Goal: Transaction & Acquisition: Purchase product/service

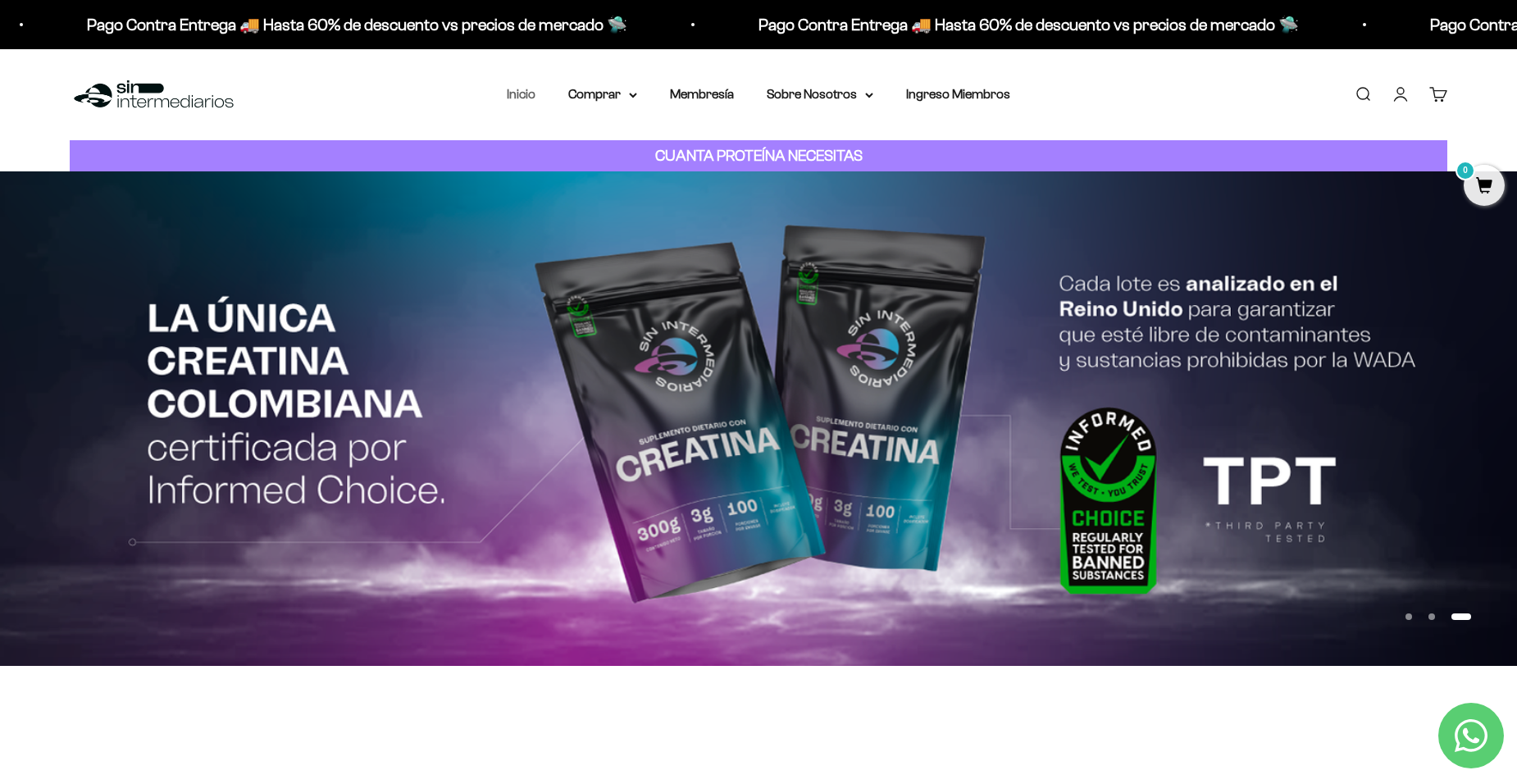
click at [523, 95] on link "Inicio" at bounding box center [521, 94] width 28 height 14
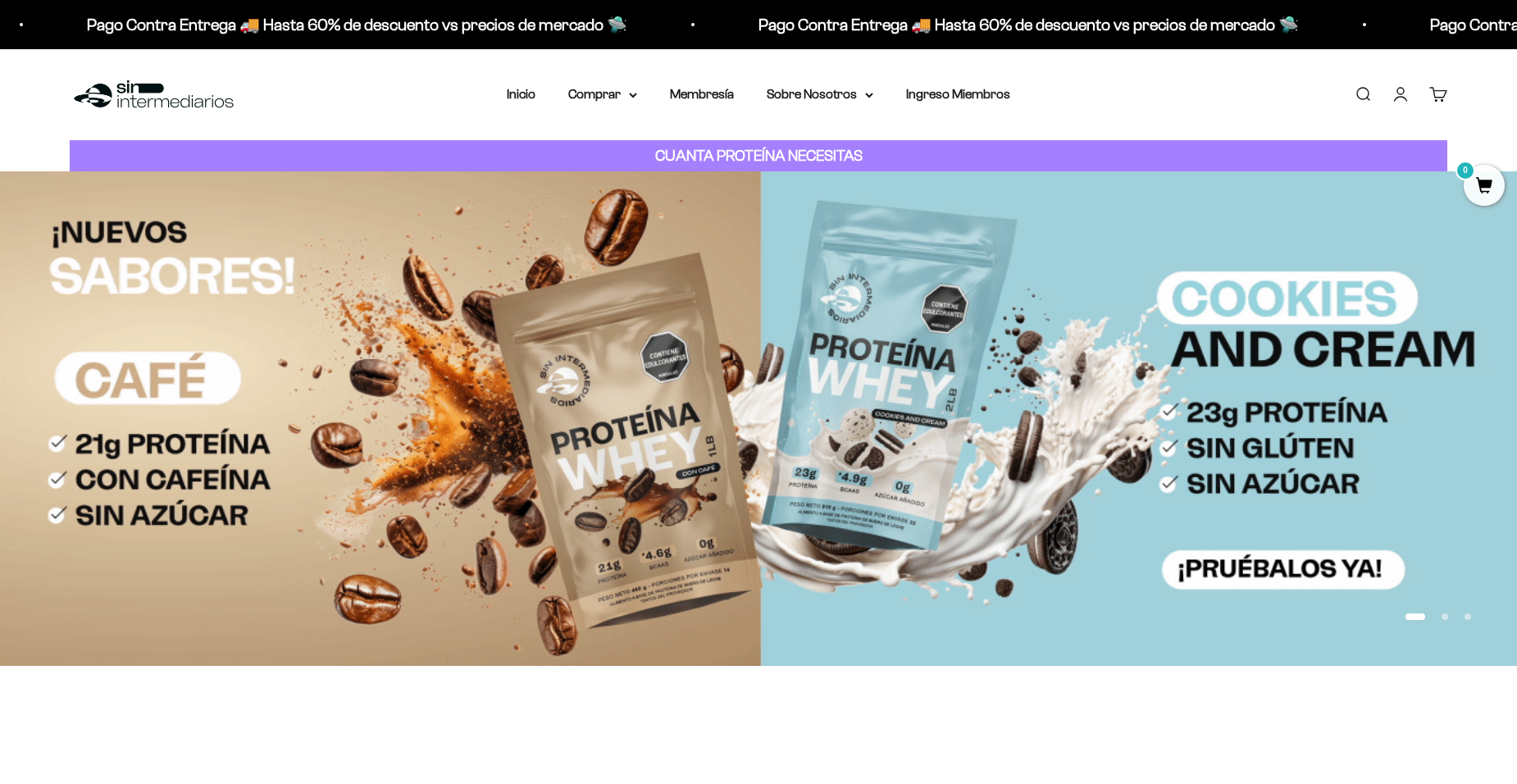
click at [190, 389] on img at bounding box center [758, 418] width 1517 height 494
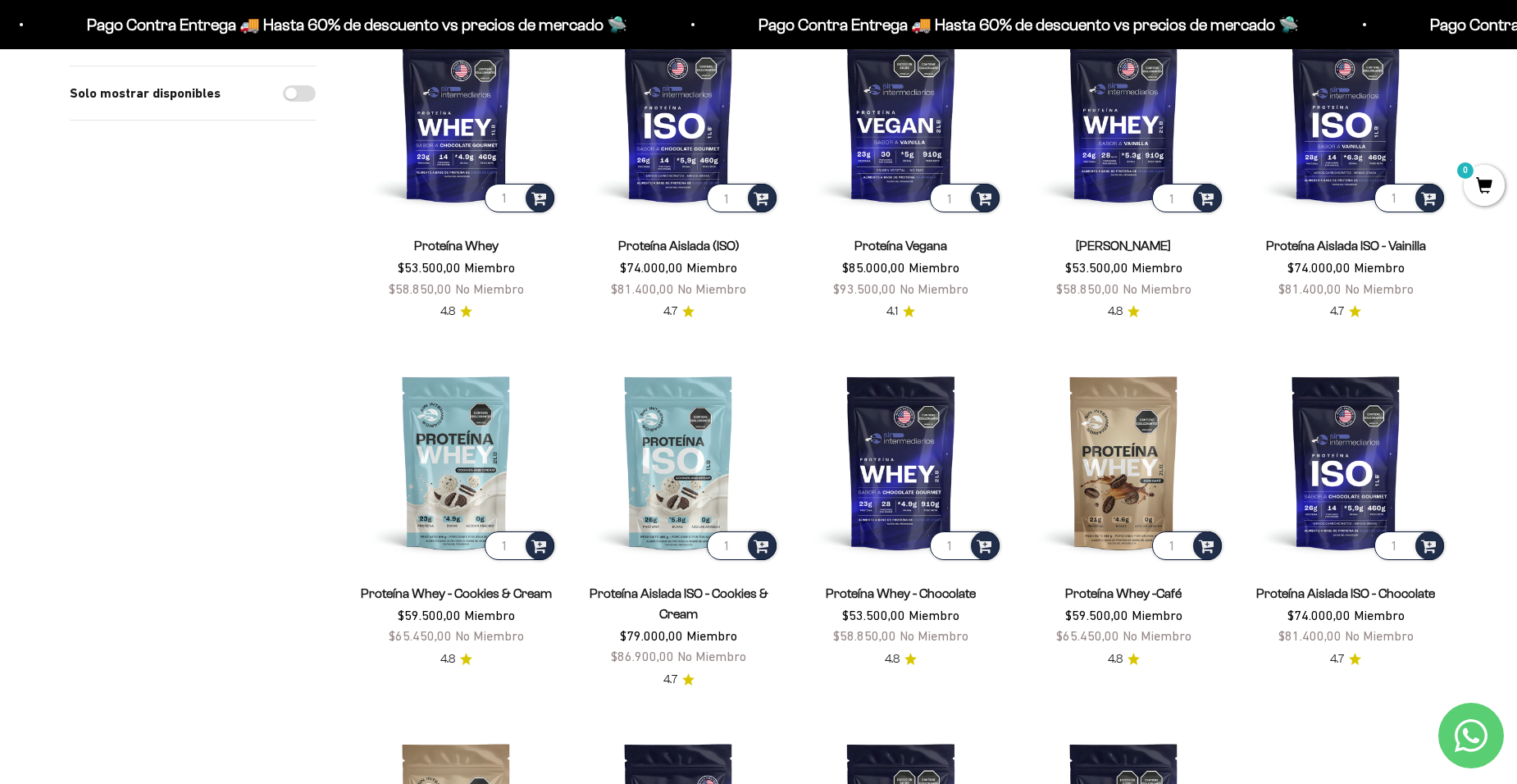
scroll to position [328, 0]
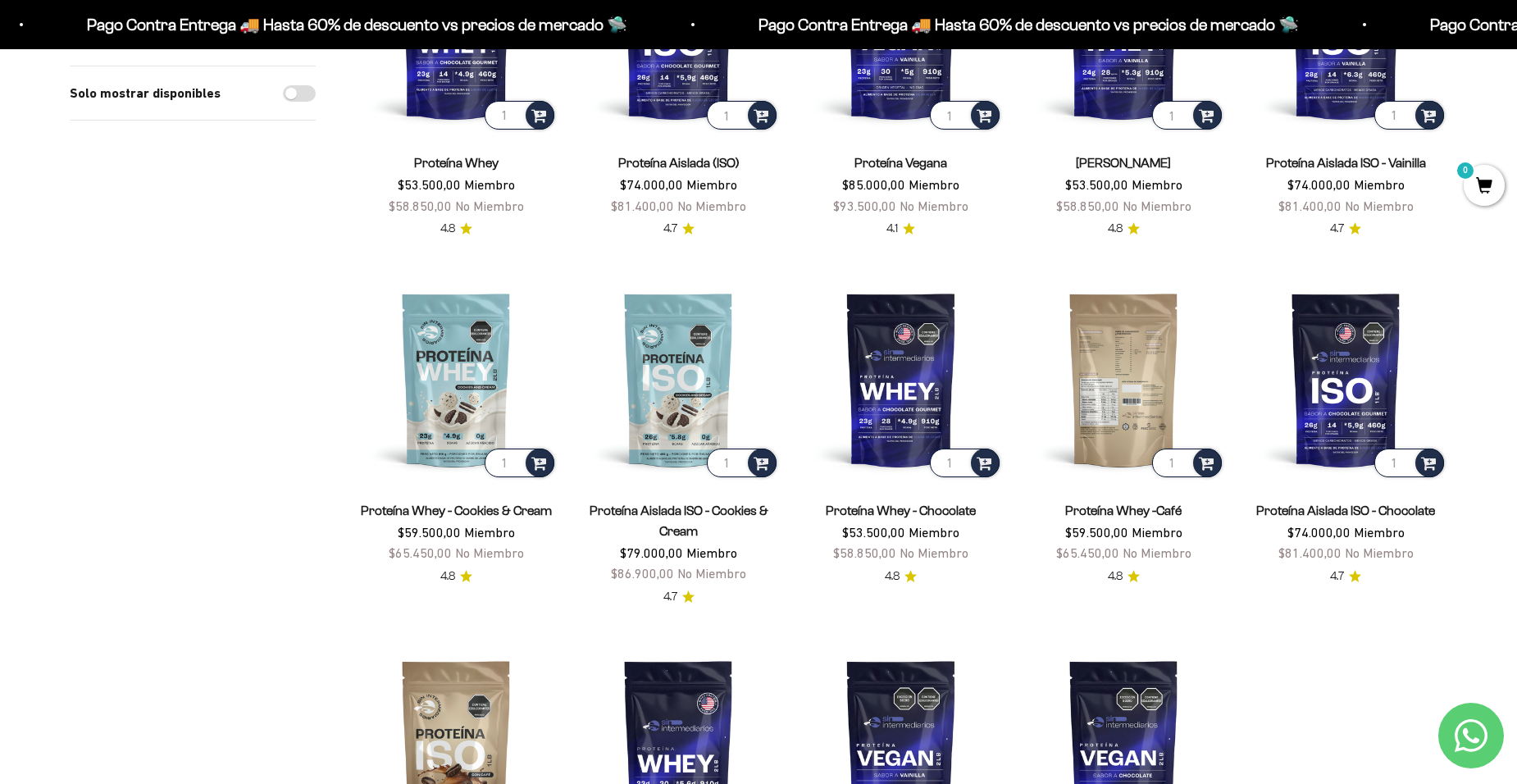
click at [1124, 386] on img at bounding box center [1123, 379] width 202 height 202
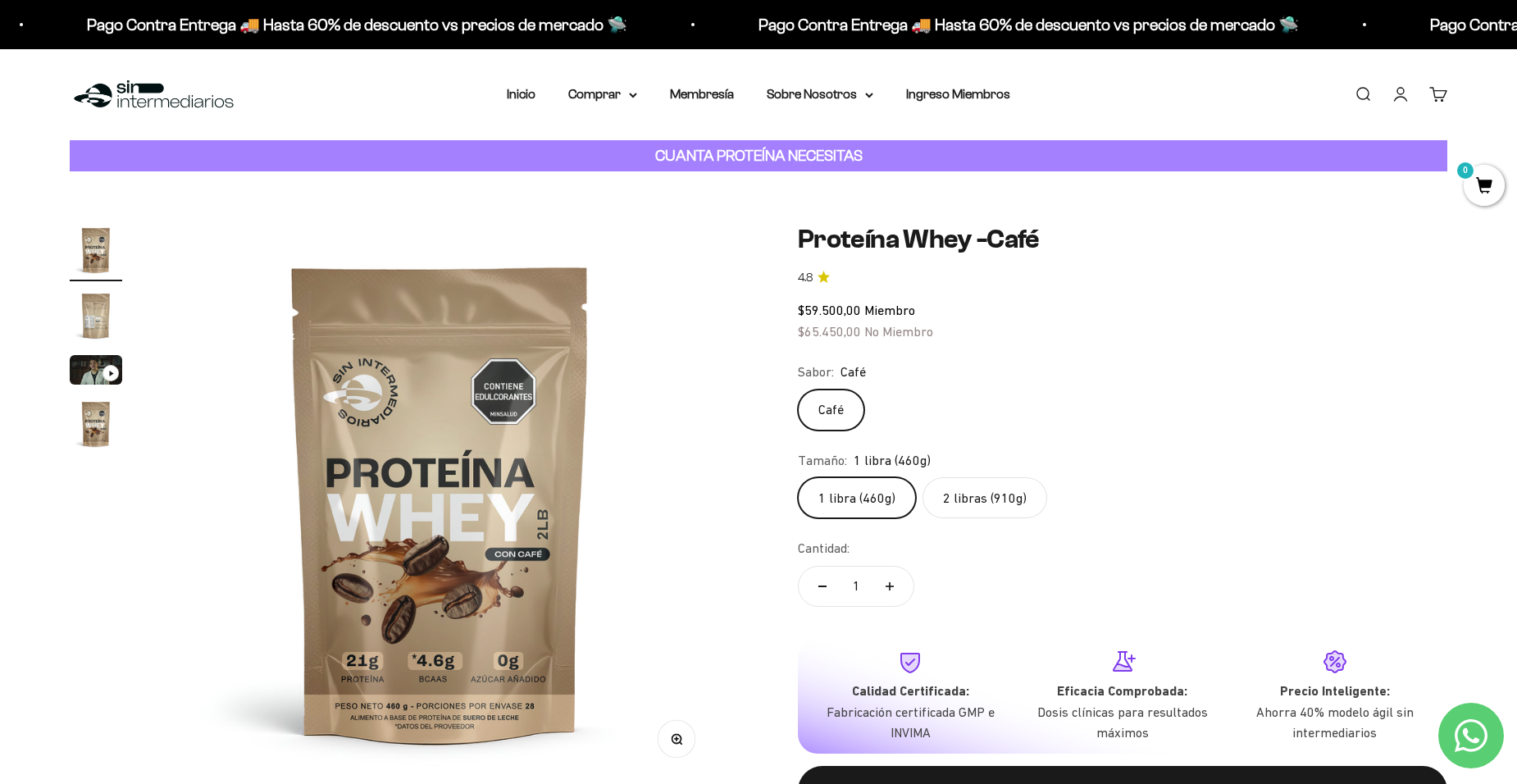
click at [99, 308] on img "Ir al artículo 2" at bounding box center [95, 315] width 53 height 53
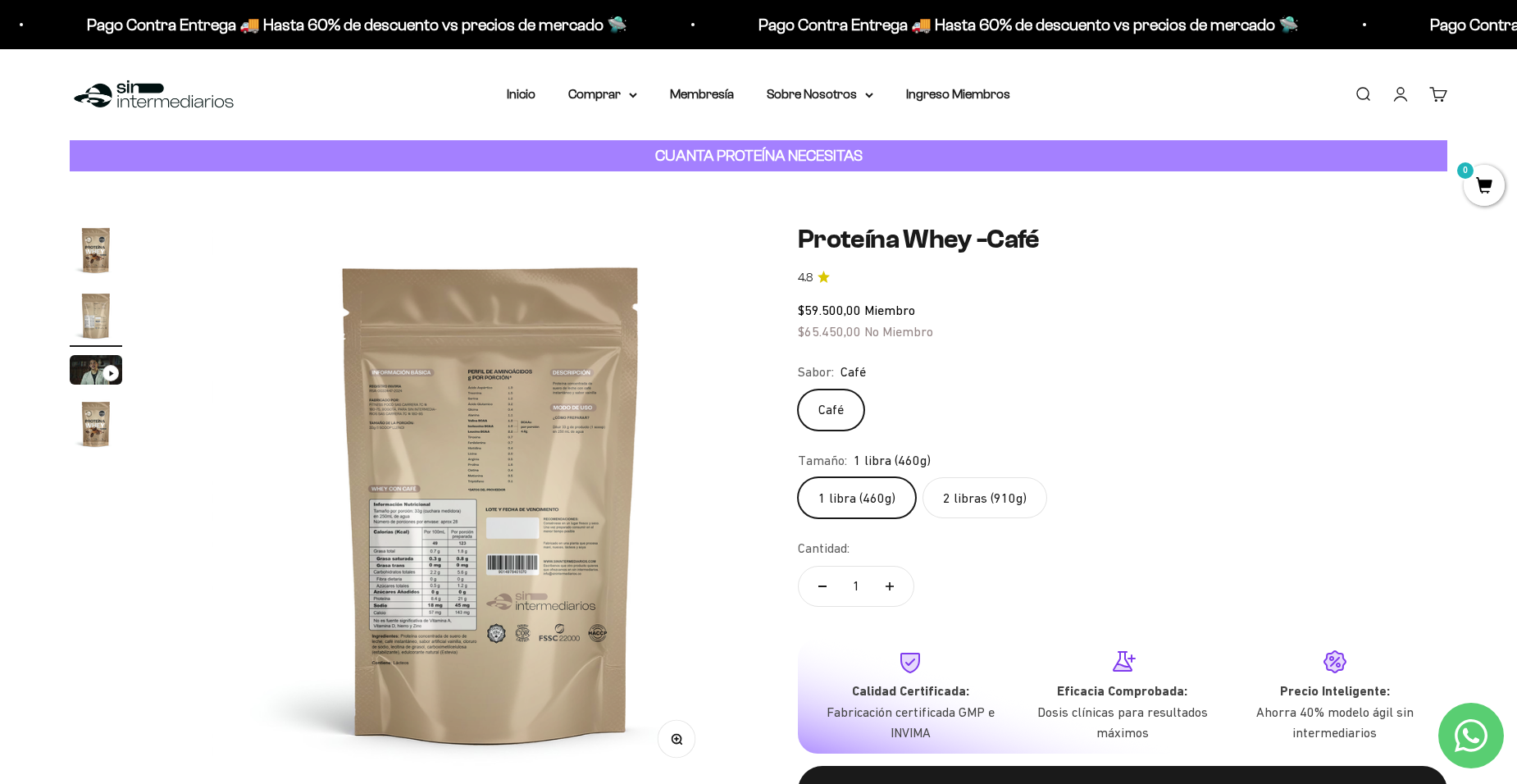
scroll to position [0, 578]
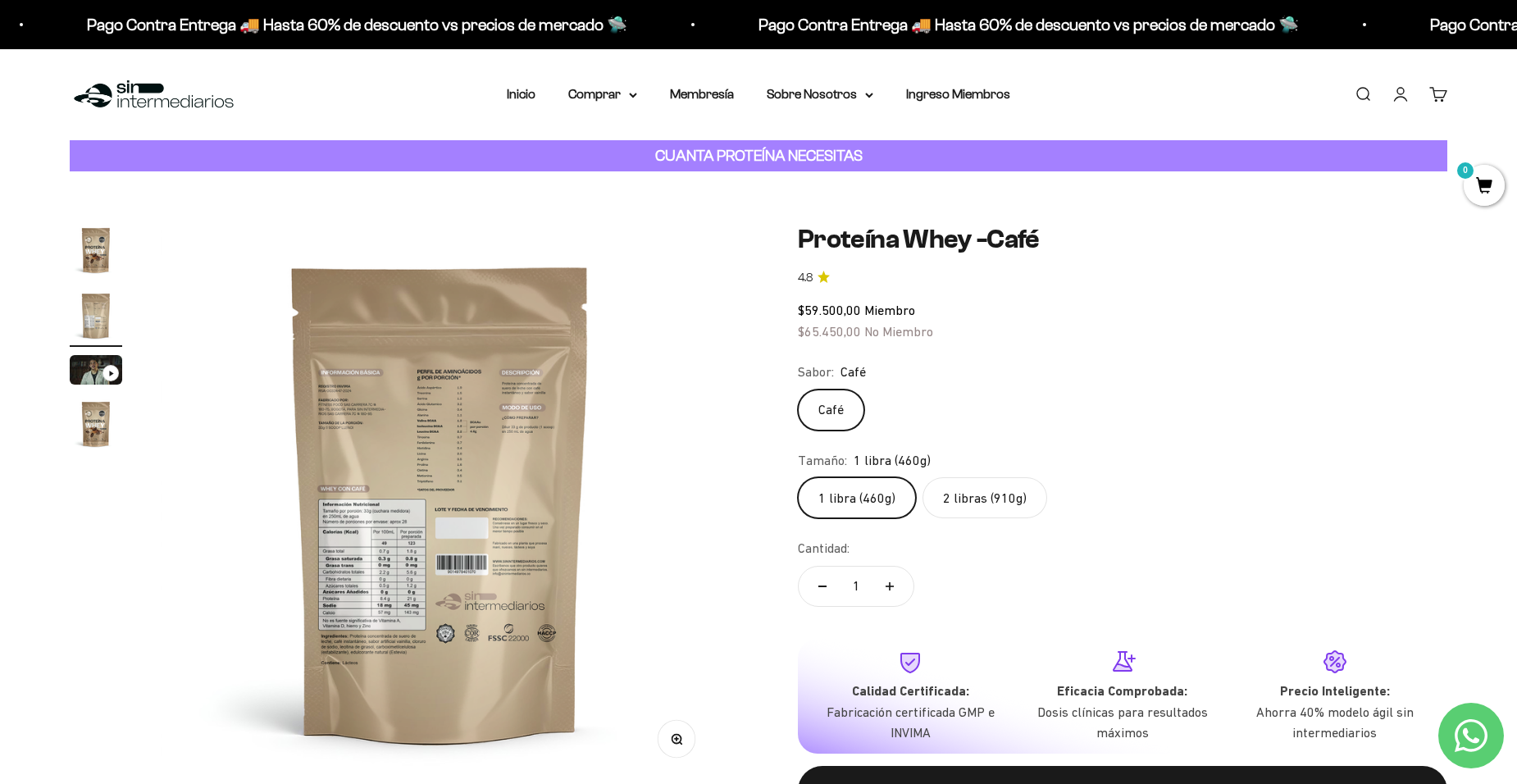
click at [89, 425] on img "Ir al artículo 4" at bounding box center [95, 424] width 53 height 53
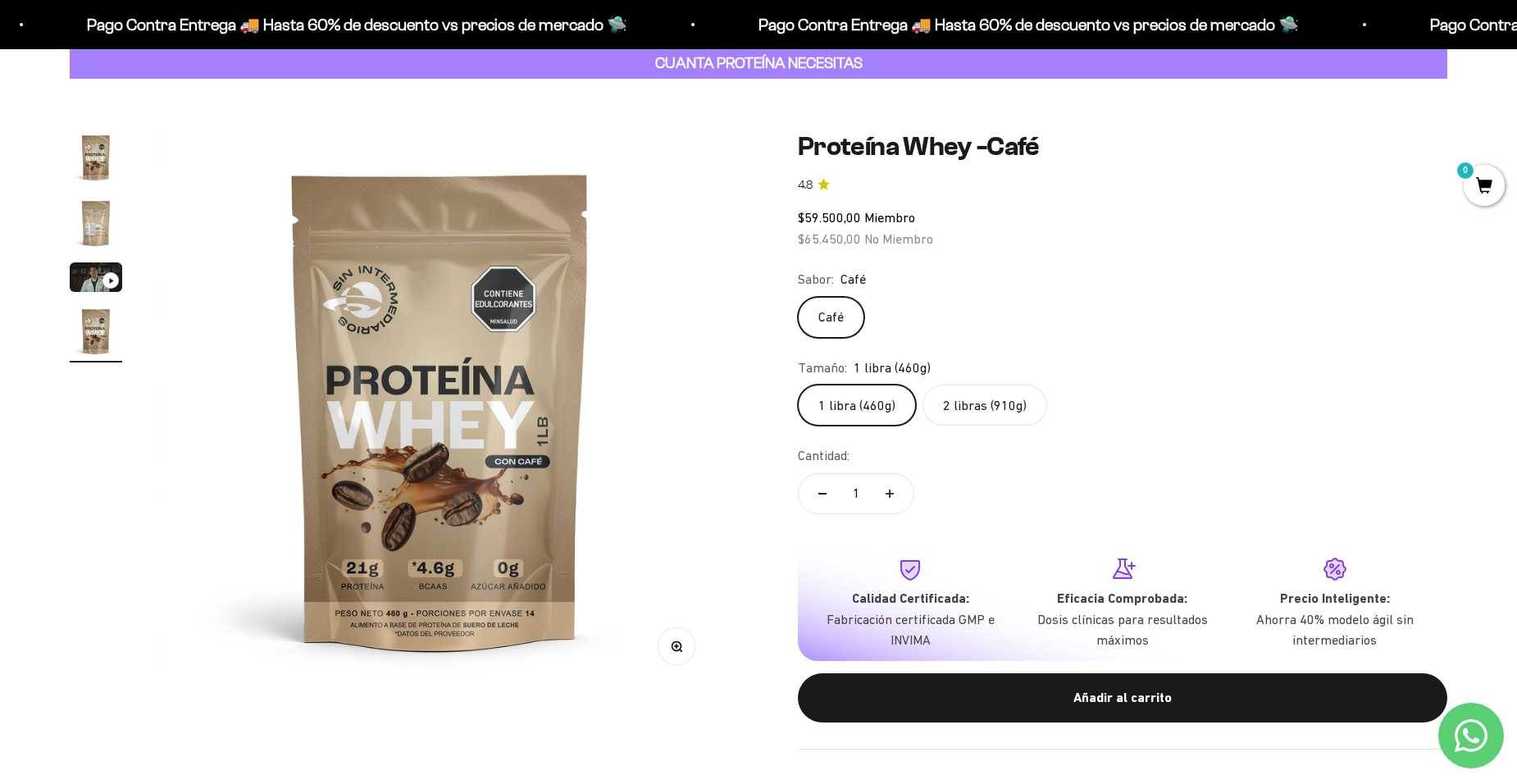
scroll to position [82, 0]
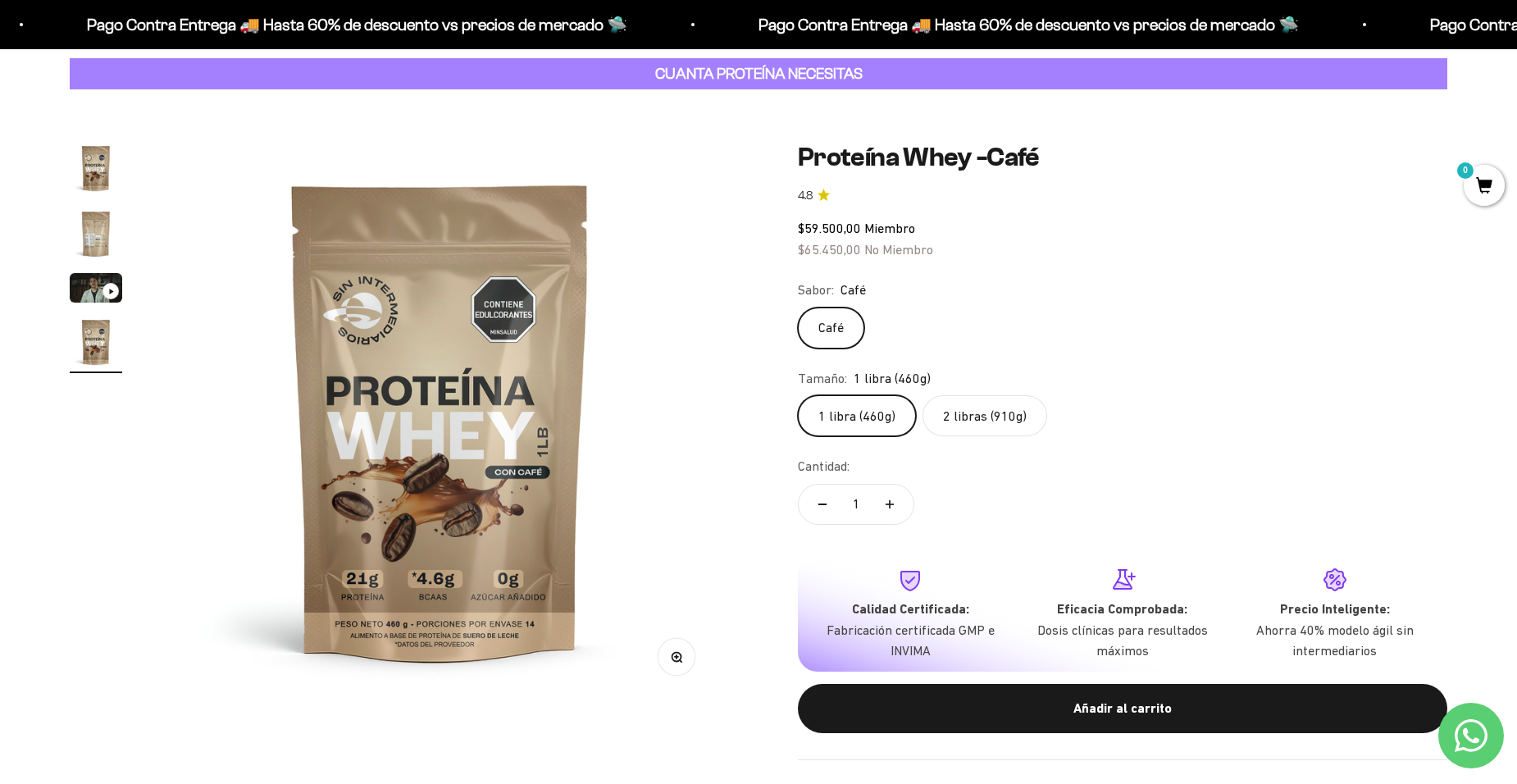
click at [990, 407] on label "2 libras (910g)" at bounding box center [984, 415] width 125 height 41
click at [797, 395] on input "2 libras (910g)" at bounding box center [797, 395] width 1 height 1
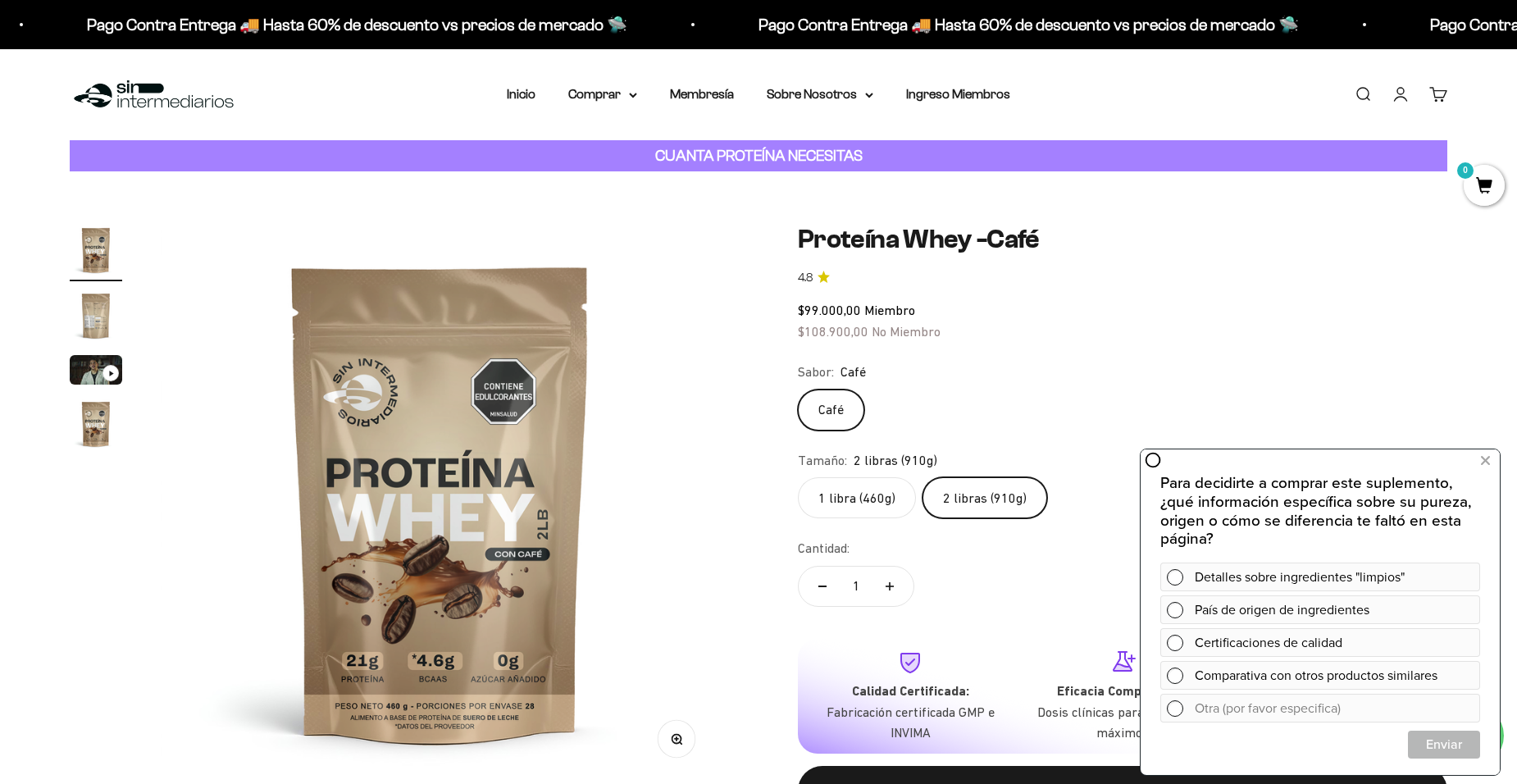
drag, startPoint x: 1484, startPoint y: 455, endPoint x: 1328, endPoint y: 461, distance: 156.1
click at [1484, 455] on icon at bounding box center [1484, 461] width 9 height 22
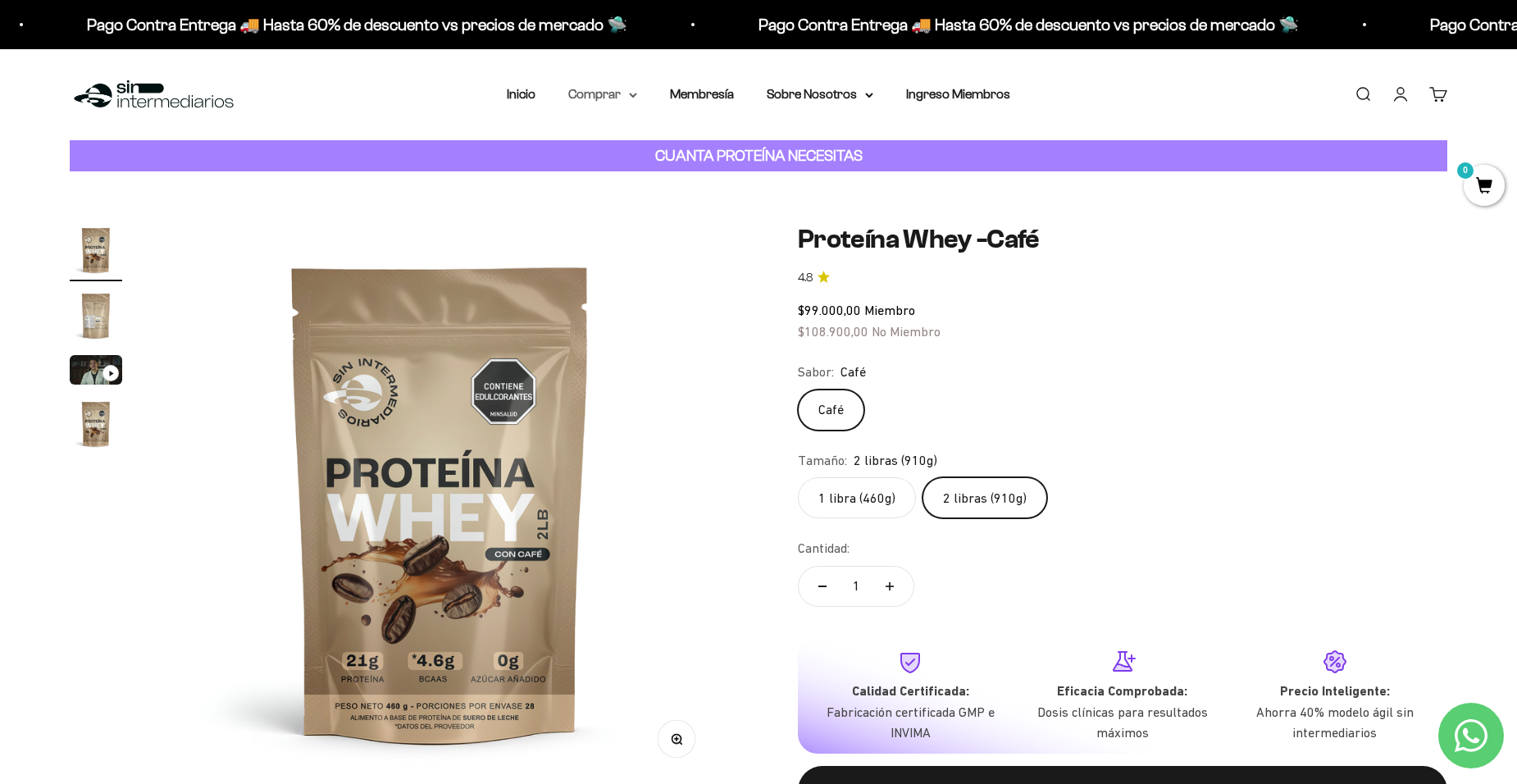
click at [622, 94] on summary "Comprar" at bounding box center [603, 94] width 69 height 22
click at [615, 145] on span "Proteínas" at bounding box center [605, 146] width 55 height 14
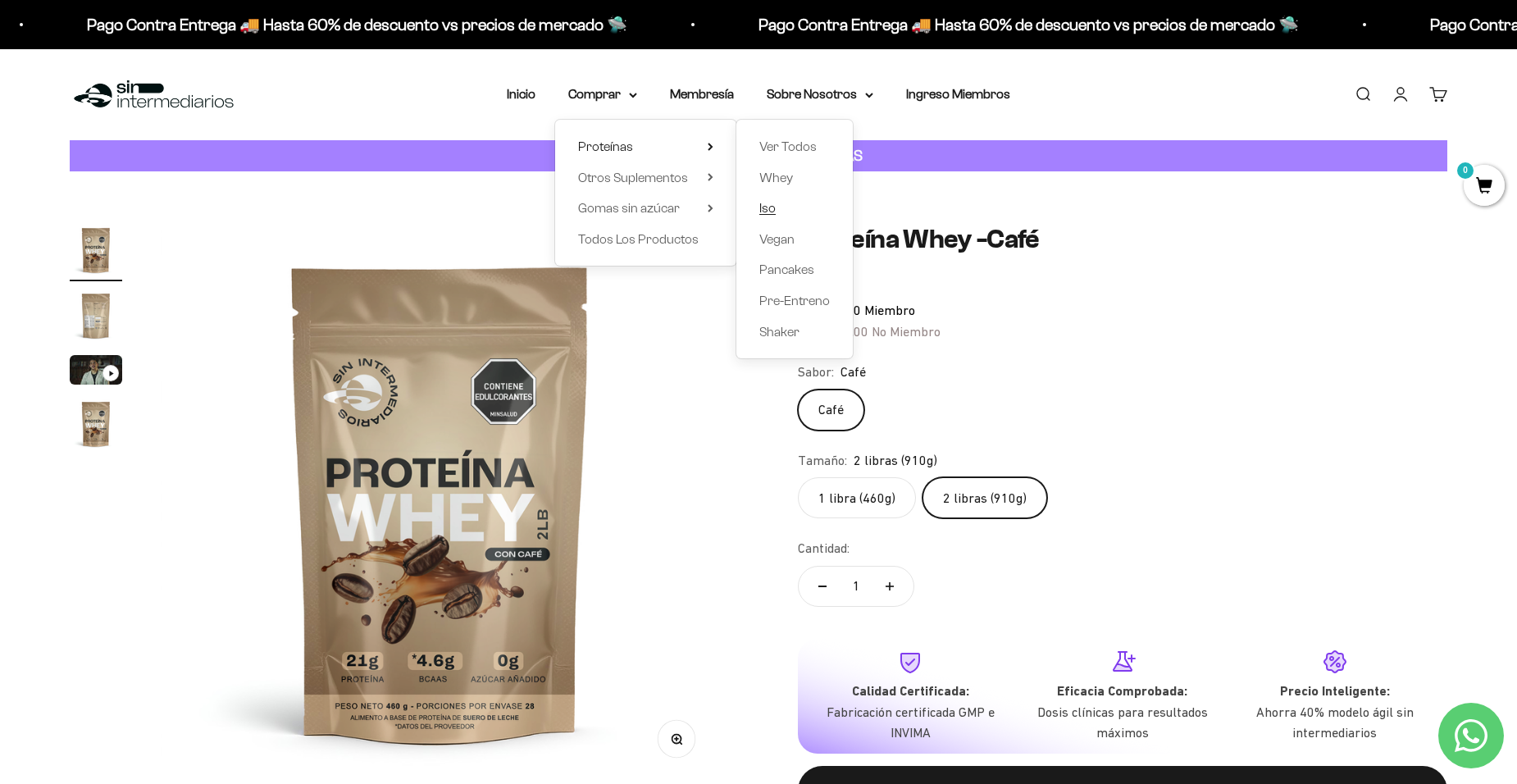
click at [768, 206] on span "Iso" at bounding box center [767, 207] width 17 height 14
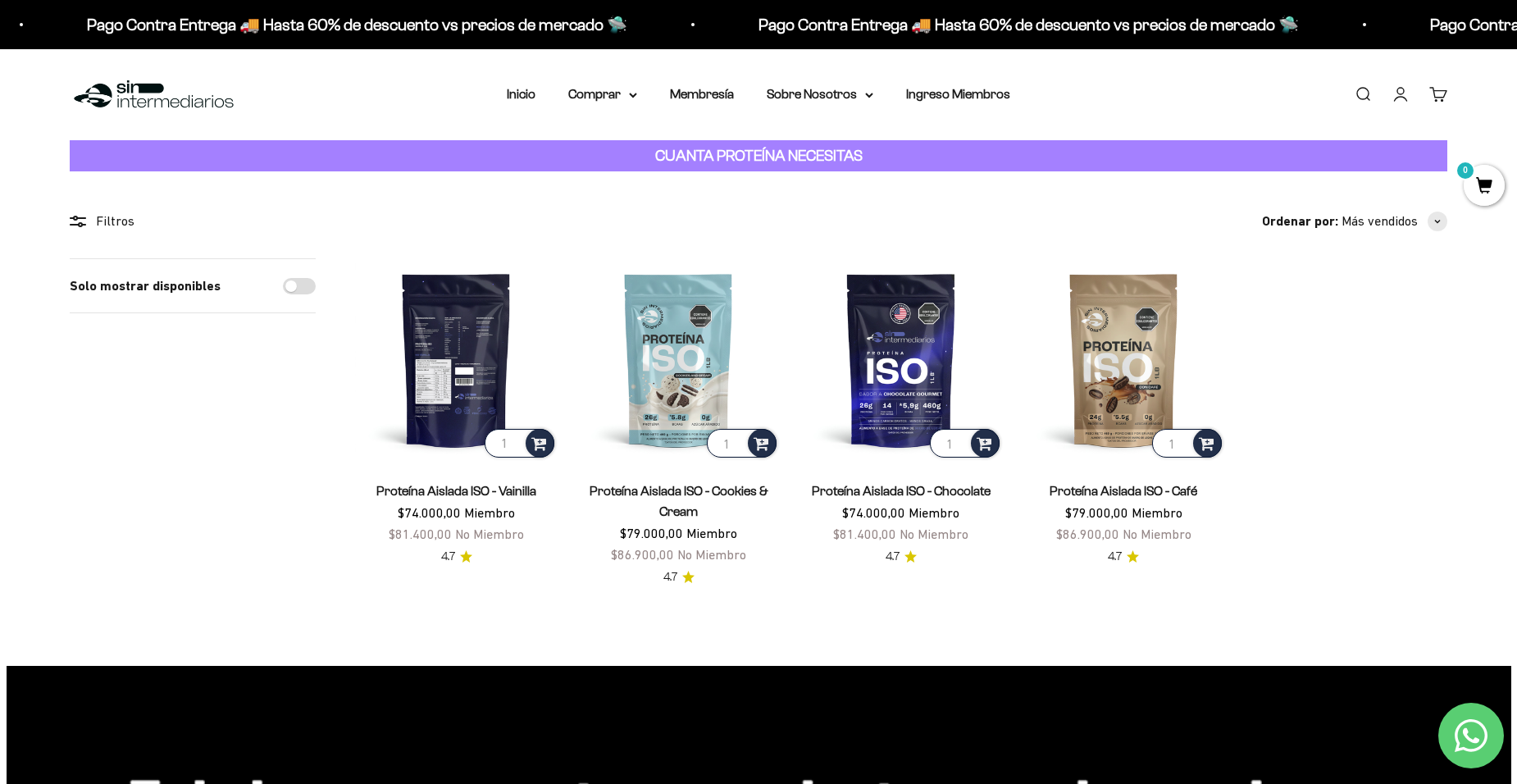
click at [451, 365] on img at bounding box center [456, 359] width 202 height 202
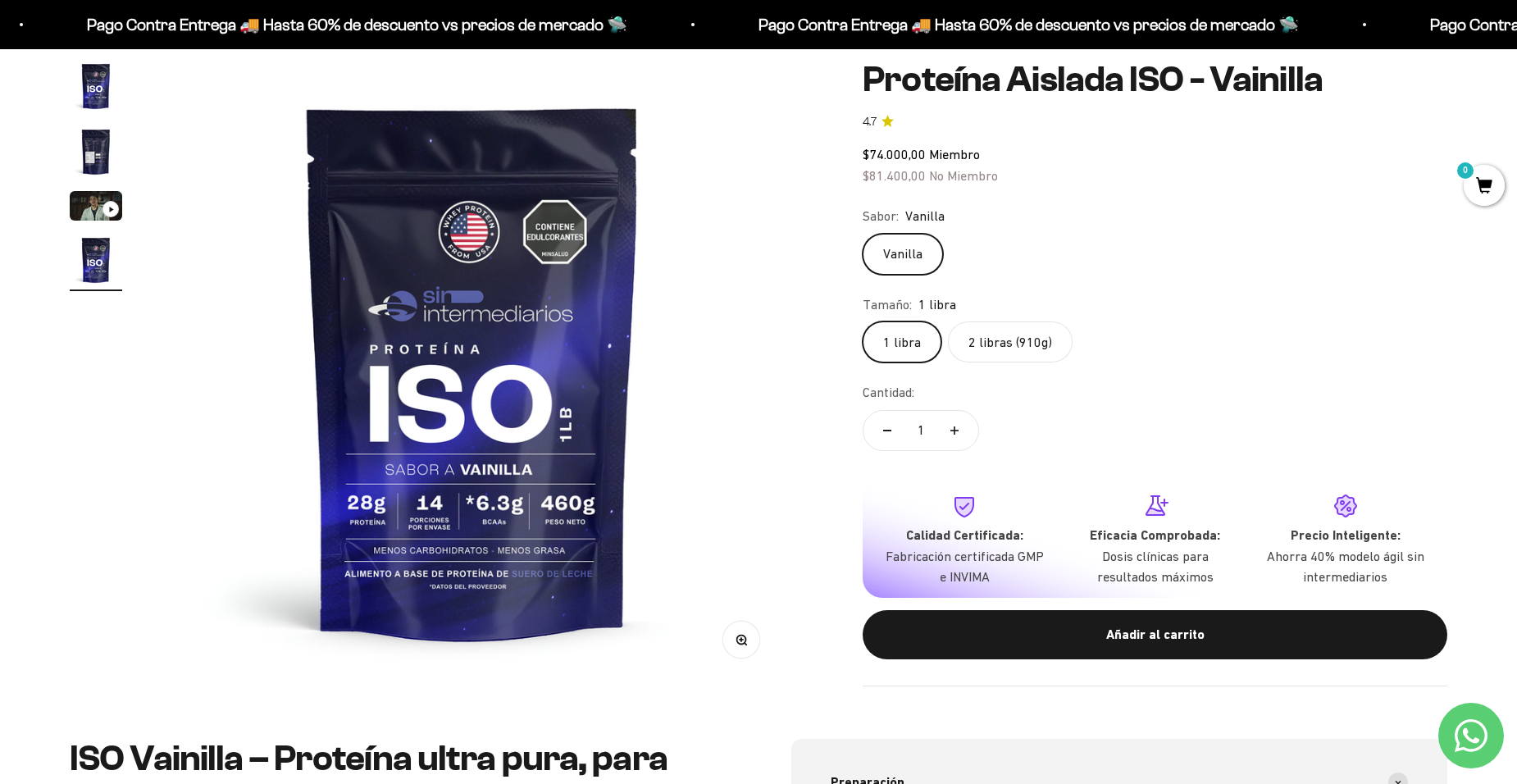
scroll to position [82, 0]
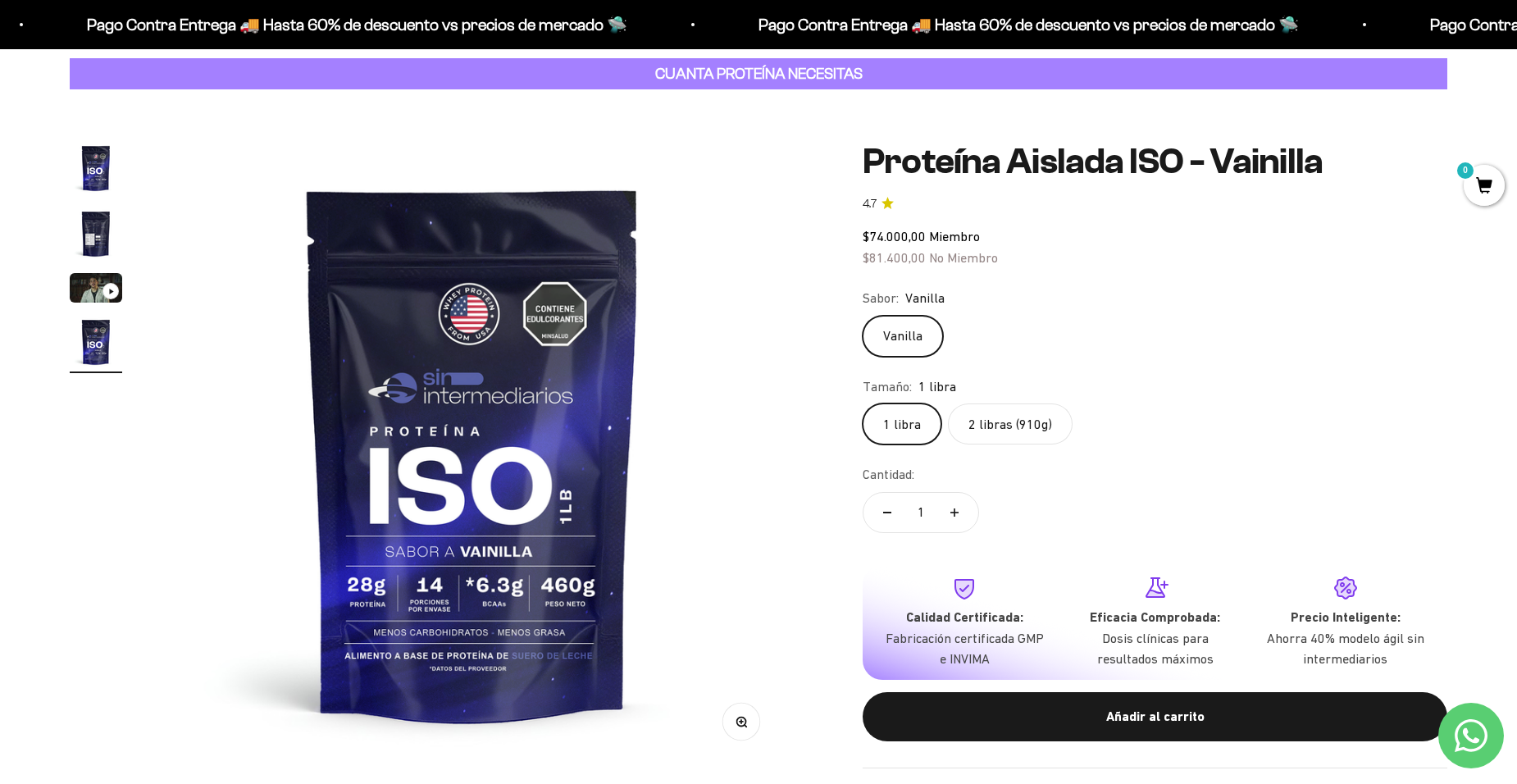
click at [1013, 439] on label "2 libras (910g)" at bounding box center [1010, 424] width 125 height 41
click at [863, 404] on input "2 libras (910g)" at bounding box center [862, 403] width 1 height 1
